Goal: Task Accomplishment & Management: Use online tool/utility

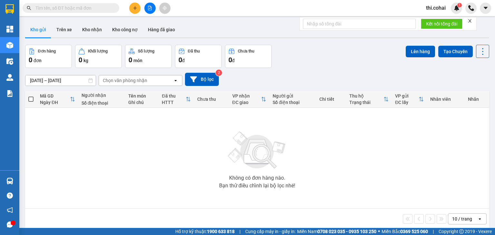
click at [471, 21] on icon "close" at bounding box center [469, 21] width 5 height 5
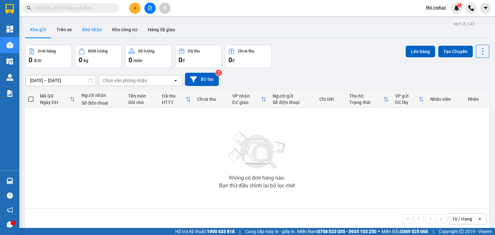
click at [94, 29] on button "Kho nhận" at bounding box center [92, 29] width 30 height 15
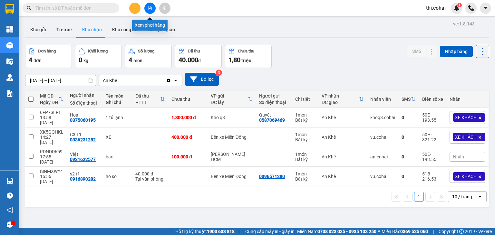
click at [149, 5] on button at bounding box center [149, 8] width 11 height 11
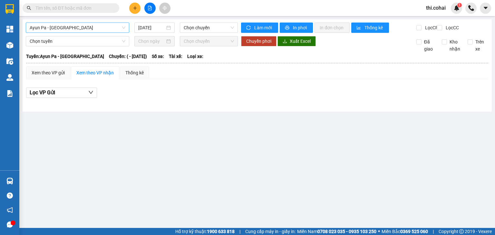
click at [73, 29] on span "Ayun Pa - [GEOGRAPHIC_DATA]" at bounding box center [78, 28] width 96 height 10
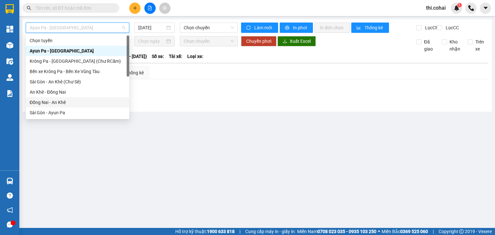
click at [55, 102] on div "Đồng Nai - An Khê" at bounding box center [78, 102] width 96 height 7
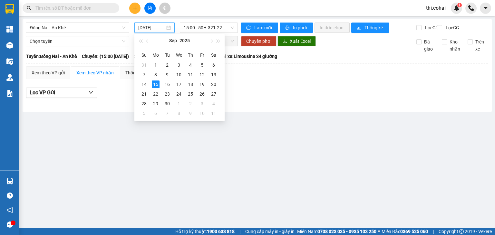
click at [149, 26] on input "[DATE]" at bounding box center [151, 27] width 26 height 7
click at [144, 85] on div "14" at bounding box center [144, 85] width 8 height 8
type input "[DATE]"
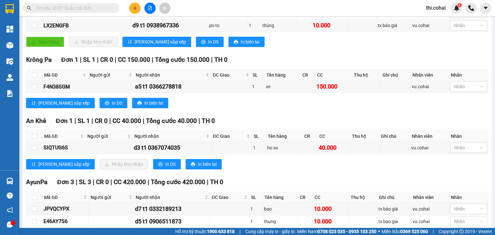
scroll to position [225, 0]
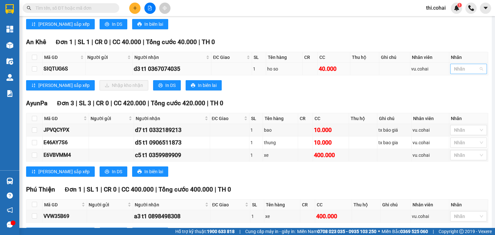
click at [463, 72] on div at bounding box center [464, 69] width 27 height 8
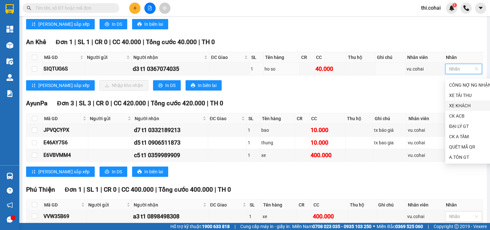
click at [465, 103] on div "XE KHÁCH" at bounding box center [470, 105] width 42 height 7
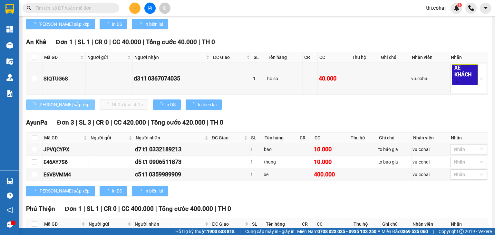
click at [59, 107] on span "[PERSON_NAME] sắp xếp" at bounding box center [63, 104] width 51 height 7
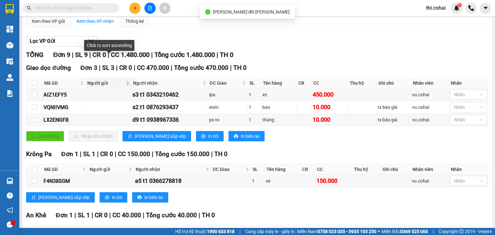
scroll to position [0, 0]
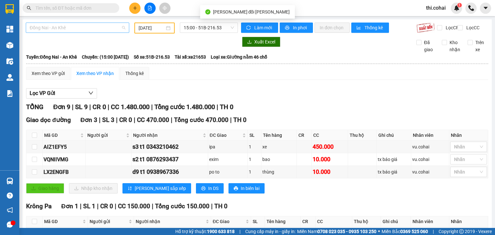
click at [106, 25] on span "Đồng Nai - An Khê" at bounding box center [78, 28] width 96 height 10
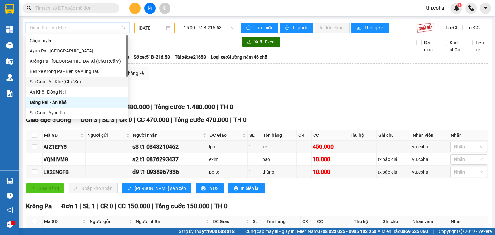
click at [75, 83] on div "Sài Gòn - An Khê (Chư Sê)" at bounding box center [77, 81] width 95 height 7
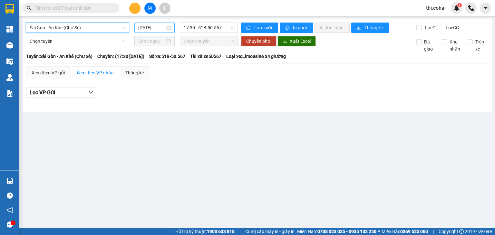
click at [146, 27] on input "[DATE]" at bounding box center [151, 27] width 26 height 7
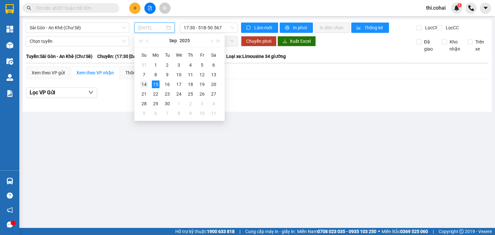
click at [143, 83] on div "14" at bounding box center [144, 85] width 8 height 8
type input "[DATE]"
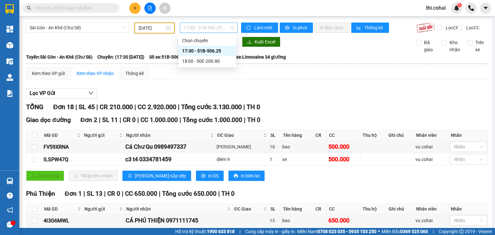
click at [200, 30] on span "17:30 - 51B-506.25" at bounding box center [209, 28] width 51 height 10
click at [194, 62] on div "18:00 - 50E-200.80" at bounding box center [207, 61] width 50 height 7
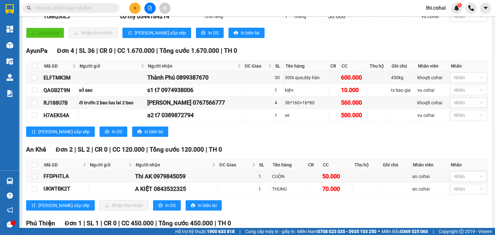
scroll to position [256, 0]
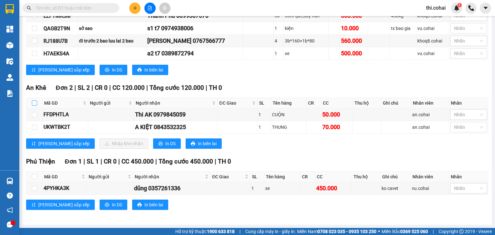
click at [33, 103] on input "checkbox" at bounding box center [34, 102] width 5 height 5
checkbox input "true"
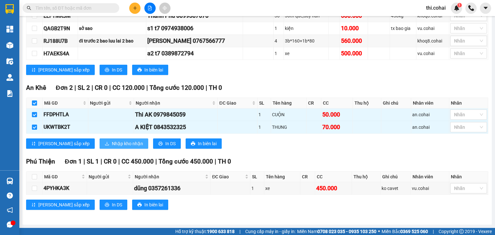
click at [112, 144] on span "Nhập kho nhận" at bounding box center [127, 143] width 31 height 7
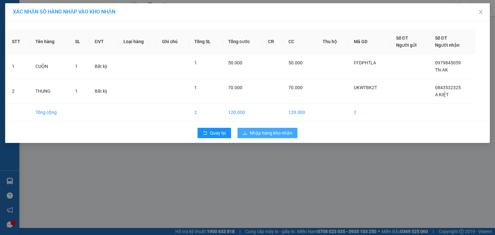
click at [285, 133] on span "Nhập hàng kho nhận" at bounding box center [271, 132] width 43 height 7
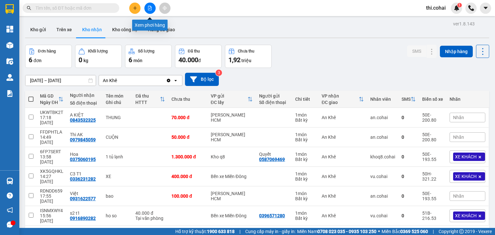
click at [149, 10] on icon "file-add" at bounding box center [149, 8] width 5 height 5
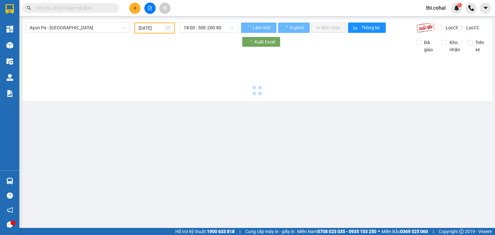
type input "[DATE]"
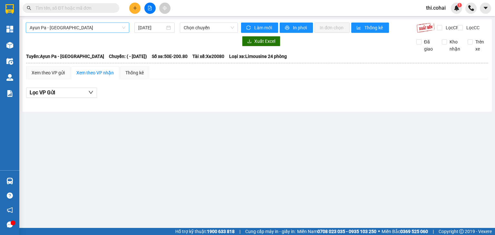
click at [122, 30] on span "Ayun Pa - [GEOGRAPHIC_DATA]" at bounding box center [78, 28] width 96 height 10
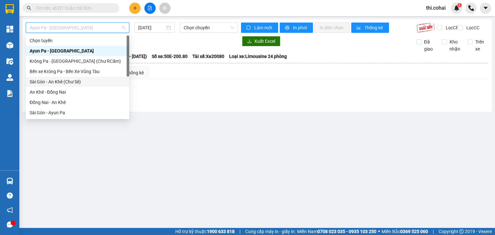
click at [52, 83] on div "Sài Gòn - An Khê (Chư Sê)" at bounding box center [78, 81] width 96 height 7
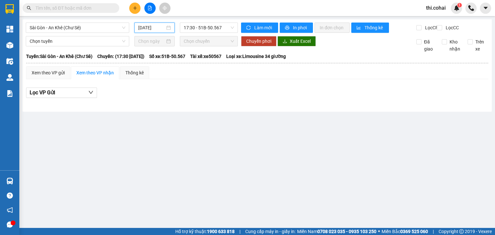
click at [153, 24] on input "[DATE]" at bounding box center [151, 27] width 26 height 7
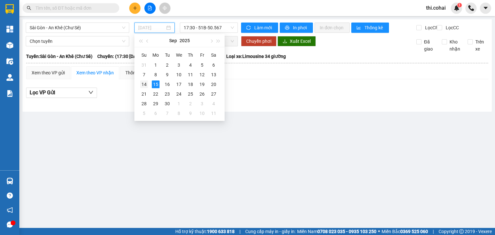
click at [144, 85] on div "14" at bounding box center [144, 85] width 8 height 8
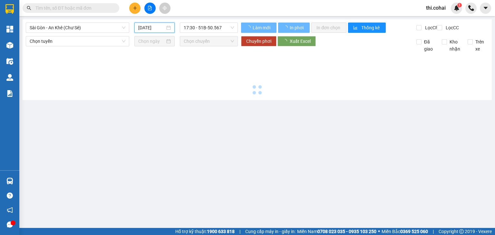
type input "[DATE]"
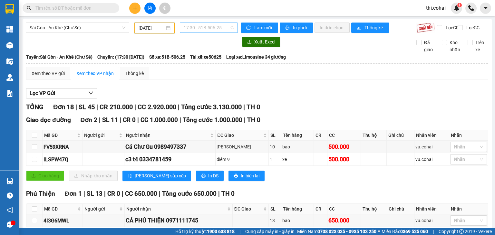
click at [212, 26] on span "17:30 - 51B-506.25" at bounding box center [209, 28] width 51 height 10
click at [211, 61] on div "18:00 - 50E-200.80" at bounding box center [207, 61] width 50 height 7
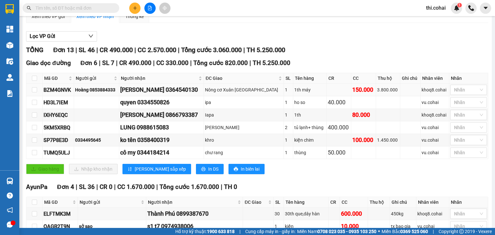
scroll to position [64, 0]
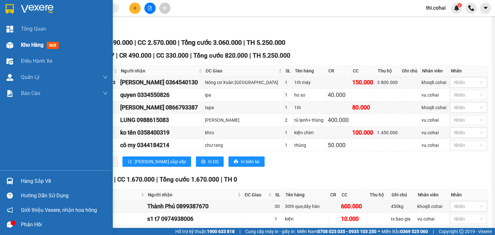
click at [45, 43] on div "Kho hàng mới" at bounding box center [41, 45] width 40 height 8
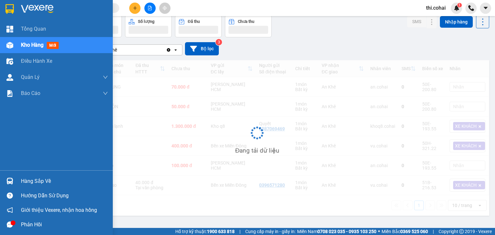
scroll to position [30, 0]
